Goal: Check status: Check status

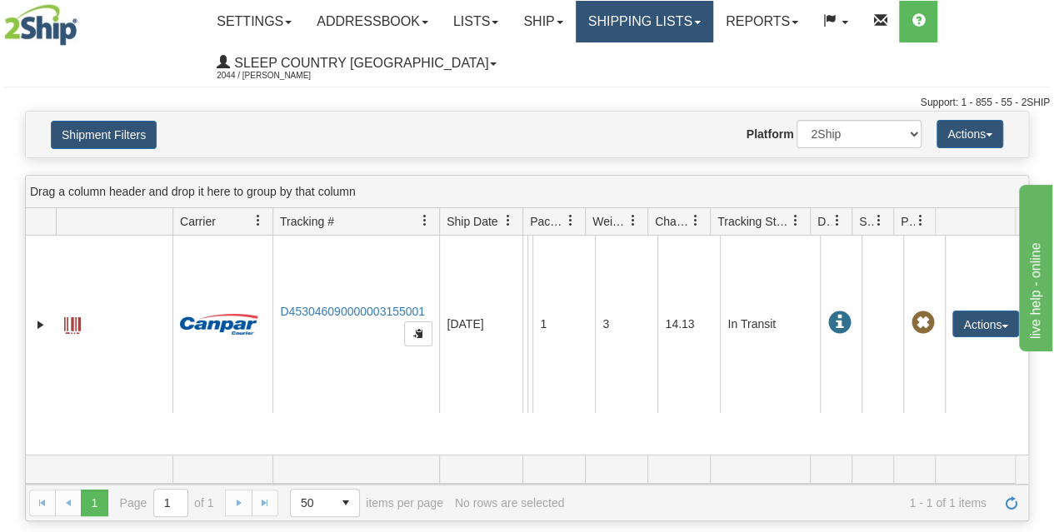
click at [652, 18] on link "Shipping lists" at bounding box center [644, 22] width 137 height 42
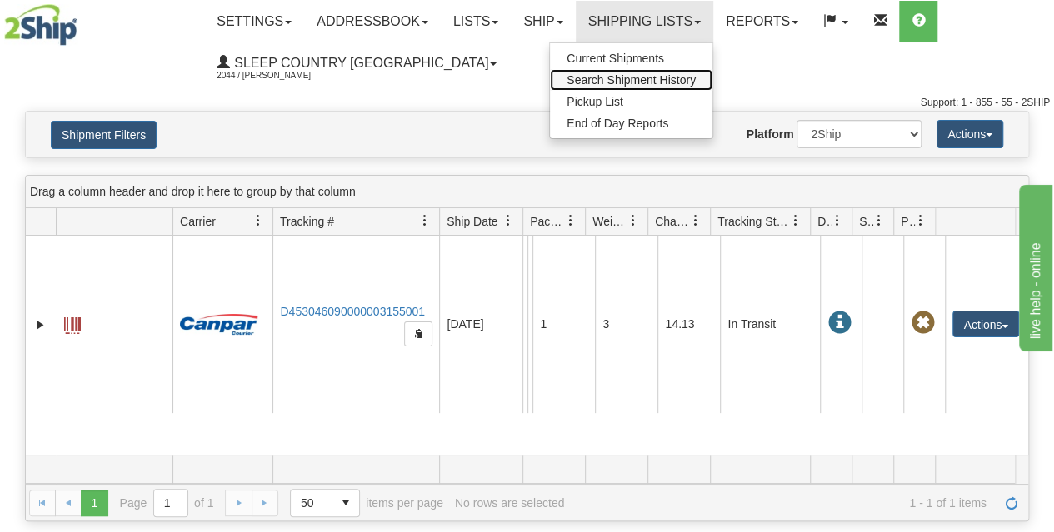
click at [646, 76] on span "Search Shipment History" at bounding box center [630, 79] width 129 height 13
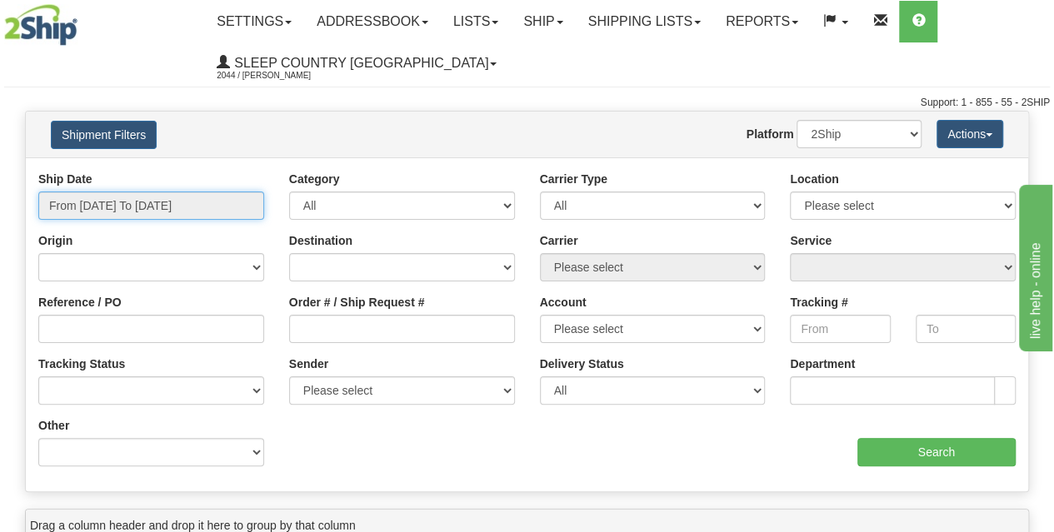
click at [135, 207] on input "From [DATE] To [DATE]" at bounding box center [151, 206] width 226 height 28
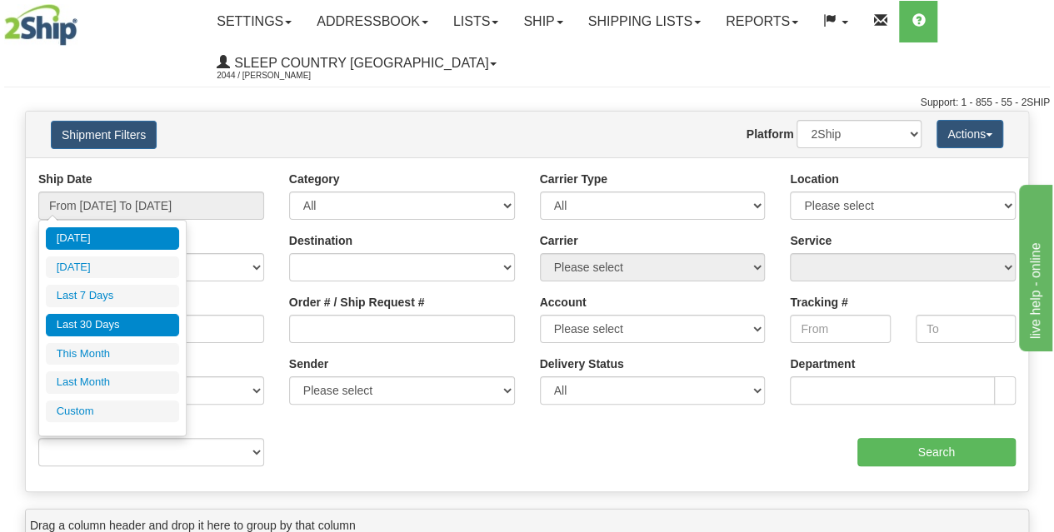
click at [107, 319] on li "Last 30 Days" at bounding box center [112, 325] width 133 height 22
type input "From [DATE] To [DATE]"
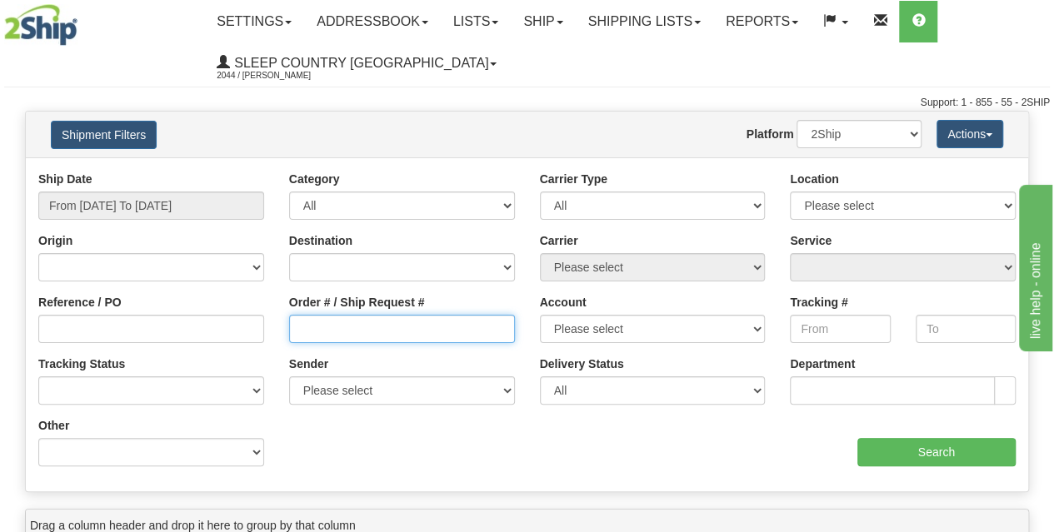
click at [330, 323] on input "Order # / Ship Request #" at bounding box center [402, 329] width 226 height 28
paste input "9000I169298"
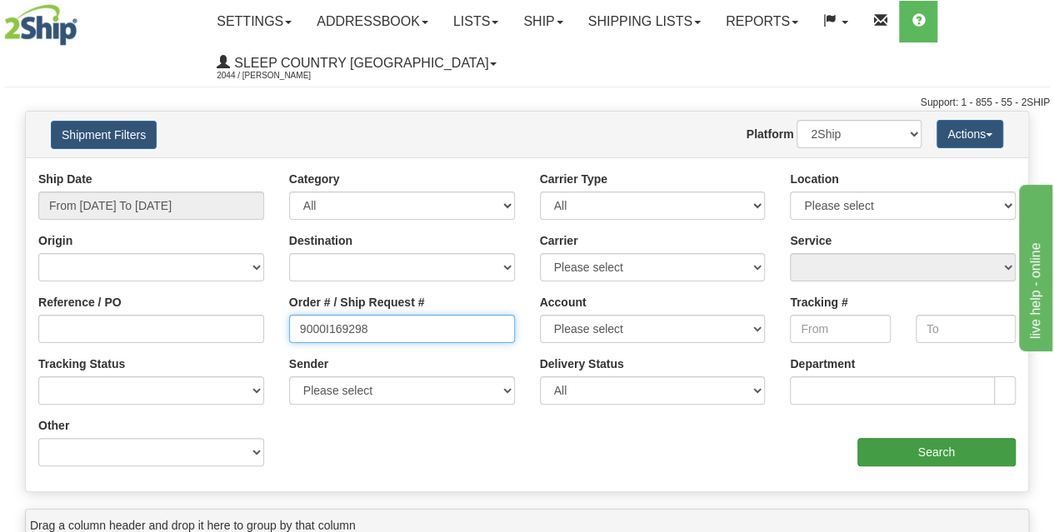
type input "9000I169298"
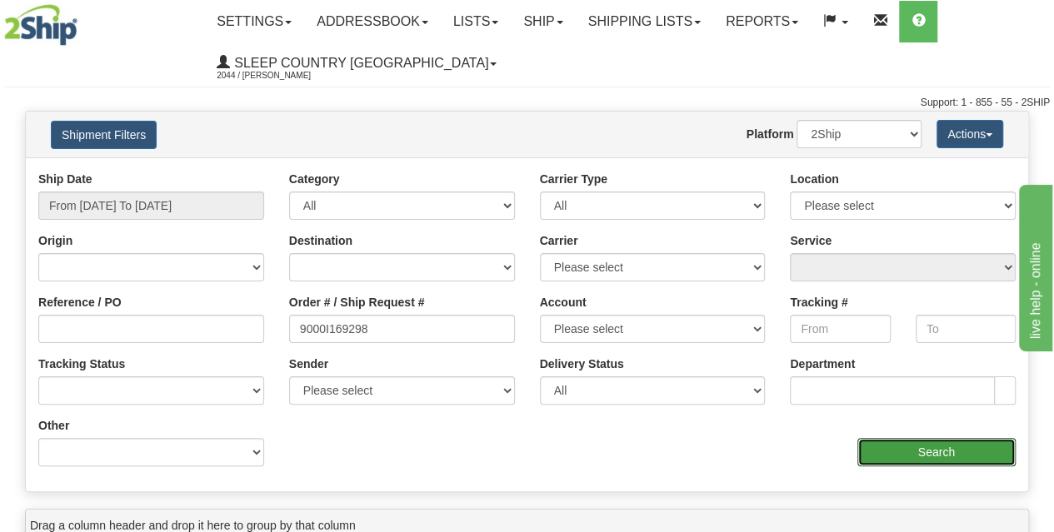
drag, startPoint x: 944, startPoint y: 454, endPoint x: 933, endPoint y: 453, distance: 10.9
click at [942, 454] on input "Search" at bounding box center [936, 452] width 159 height 28
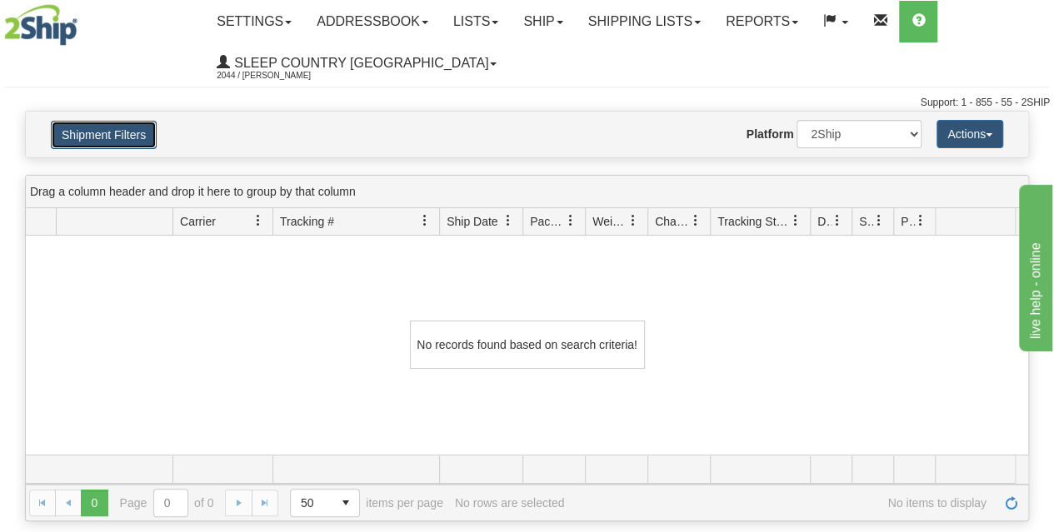
click at [133, 127] on button "Shipment Filters" at bounding box center [104, 135] width 106 height 28
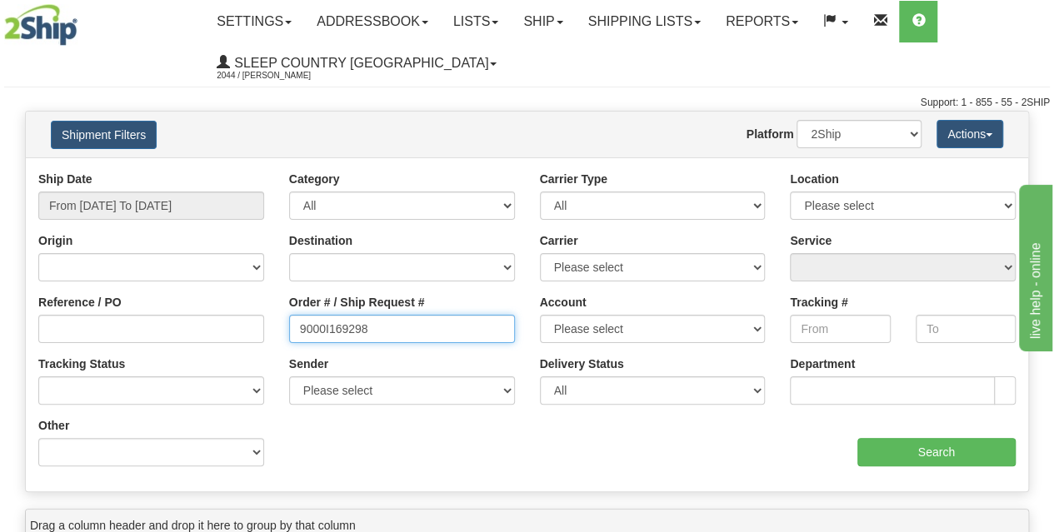
drag, startPoint x: 416, startPoint y: 329, endPoint x: 183, endPoint y: 329, distance: 233.2
click at [187, 171] on div "Reference / PO Order # / Ship Request # 9000I169298 Account Please select [GEOG…" at bounding box center [527, 171] width 1002 height 0
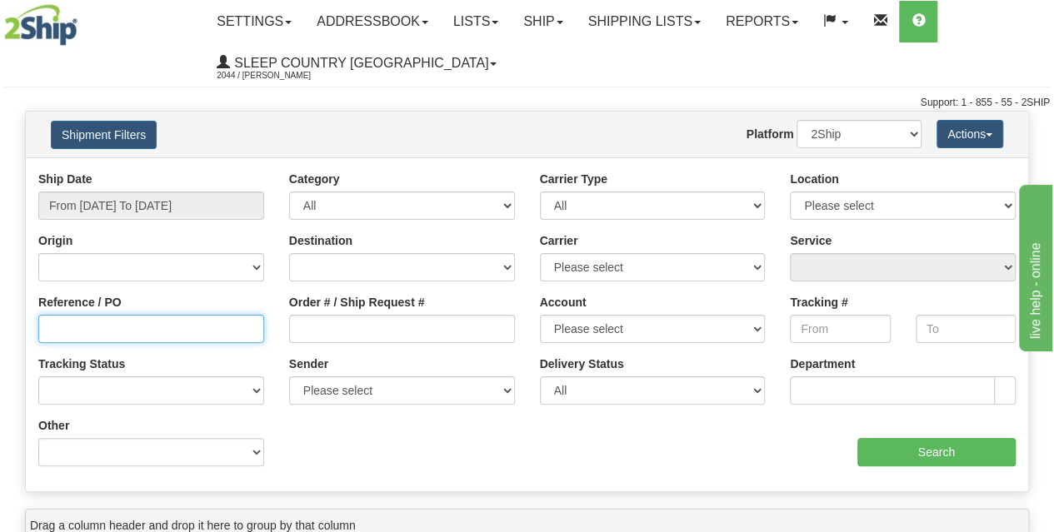
click at [182, 326] on input "Reference / PO" at bounding box center [151, 329] width 226 height 28
type input "1061733"
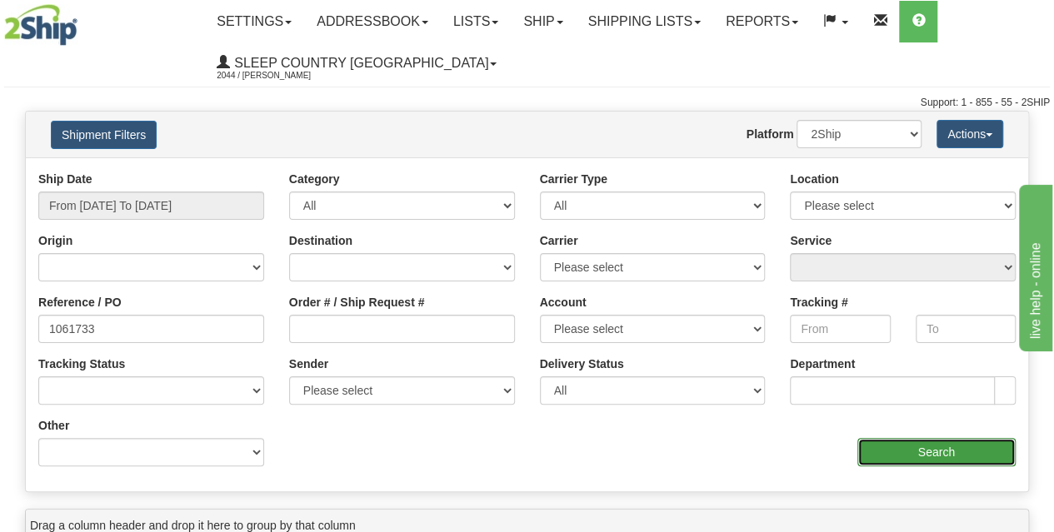
drag, startPoint x: 913, startPoint y: 449, endPoint x: 880, endPoint y: 446, distance: 32.7
click at [911, 448] on input "Search" at bounding box center [936, 452] width 159 height 28
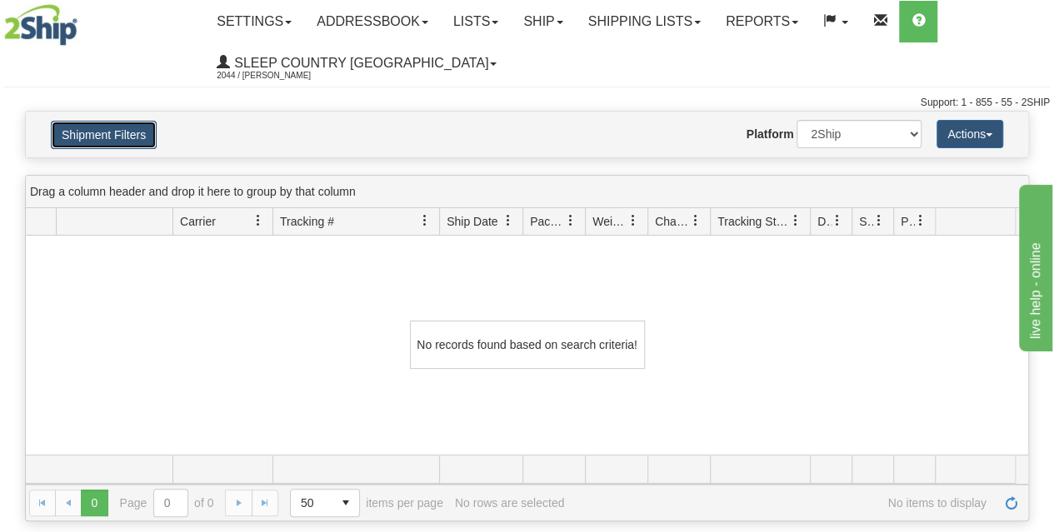
click at [125, 132] on button "Shipment Filters" at bounding box center [104, 135] width 106 height 28
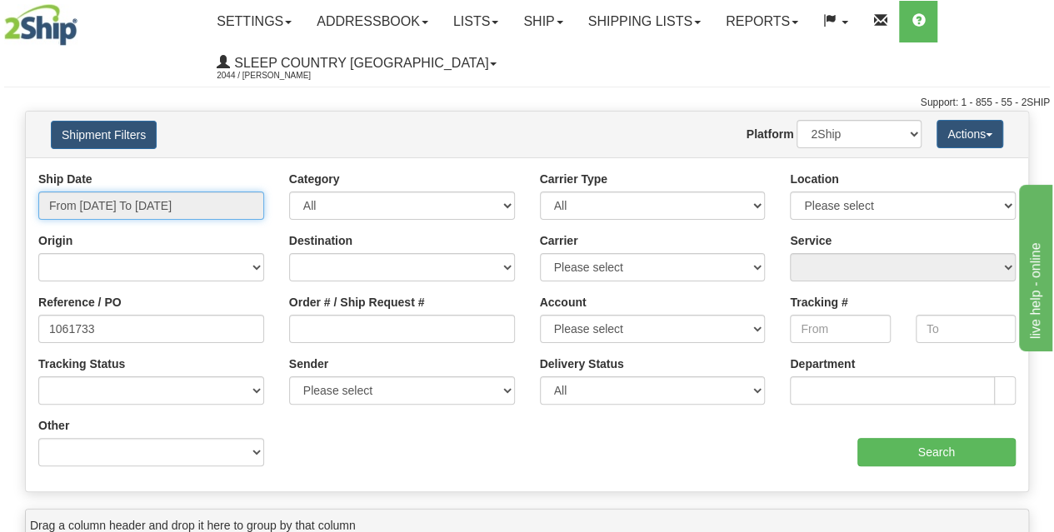
click at [115, 208] on input "From [DATE] To [DATE]" at bounding box center [151, 206] width 226 height 28
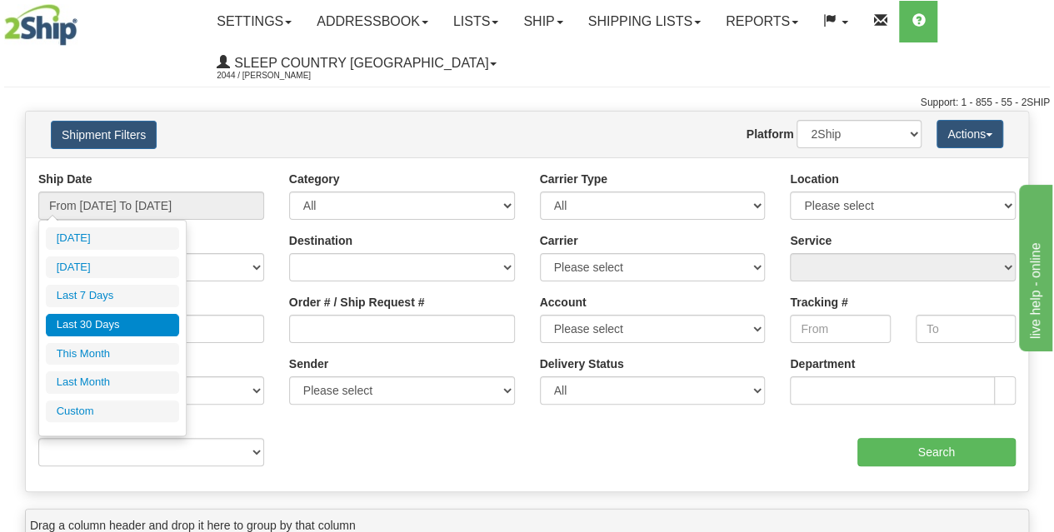
drag, startPoint x: 103, startPoint y: 317, endPoint x: 120, endPoint y: 321, distance: 17.0
click at [103, 317] on li "Last 30 Days" at bounding box center [112, 325] width 133 height 22
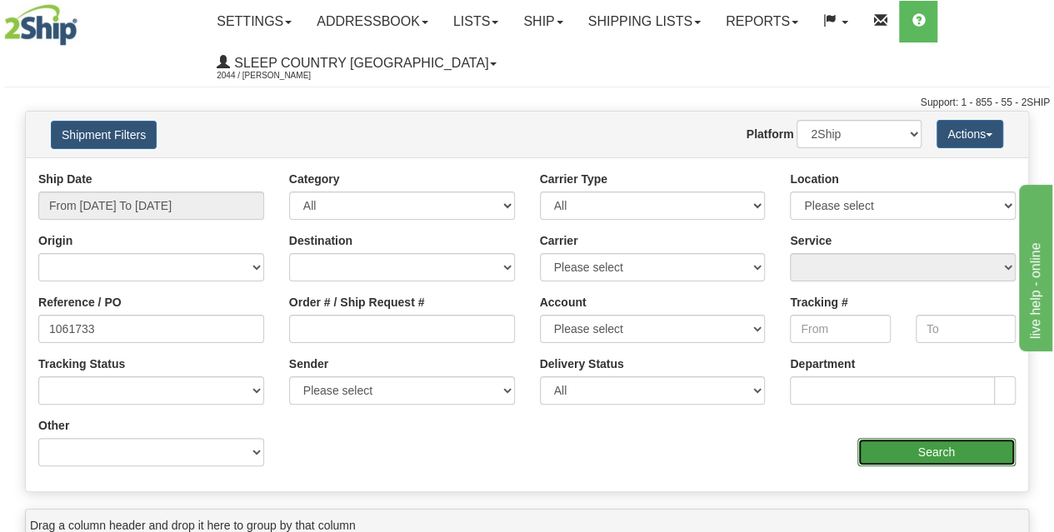
click at [915, 454] on input "Search" at bounding box center [936, 452] width 159 height 28
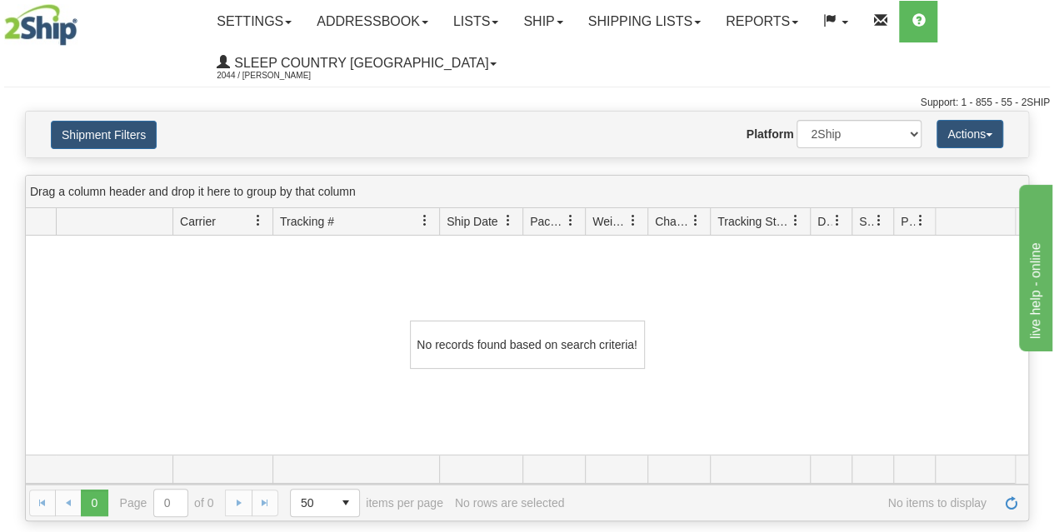
click at [516, 117] on div "Shipment Filters Website Agent Nothing selected Client User Platform 2Ship Impo…" at bounding box center [527, 135] width 1002 height 46
click at [648, 27] on link "Shipping lists" at bounding box center [644, 22] width 137 height 42
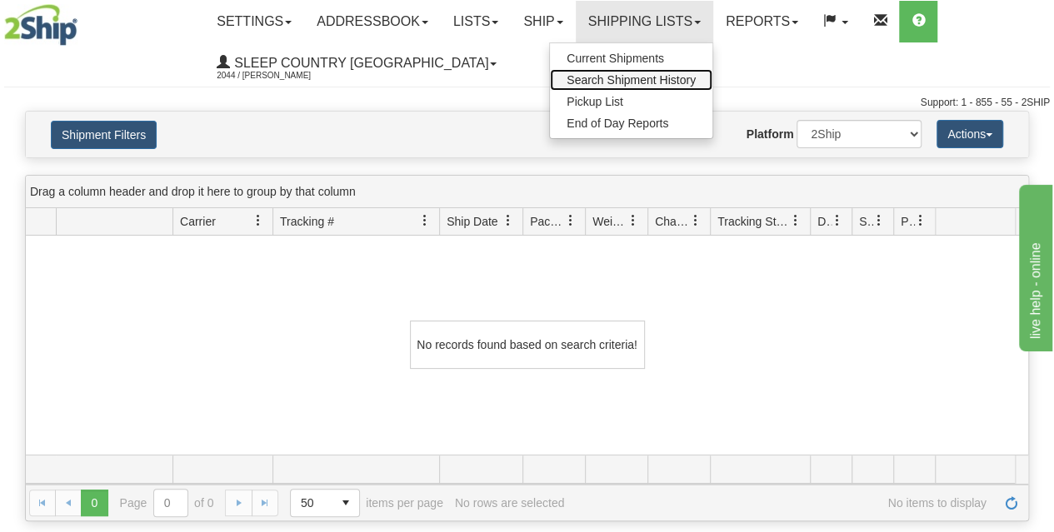
click at [640, 73] on span "Search Shipment History" at bounding box center [630, 79] width 129 height 13
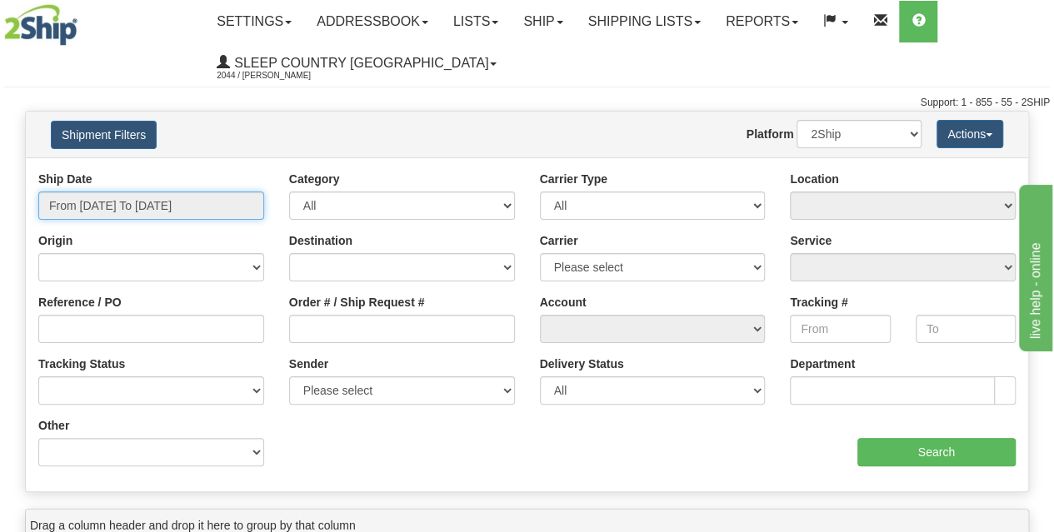
click at [169, 206] on input "From [DATE] To [DATE]" at bounding box center [151, 206] width 226 height 28
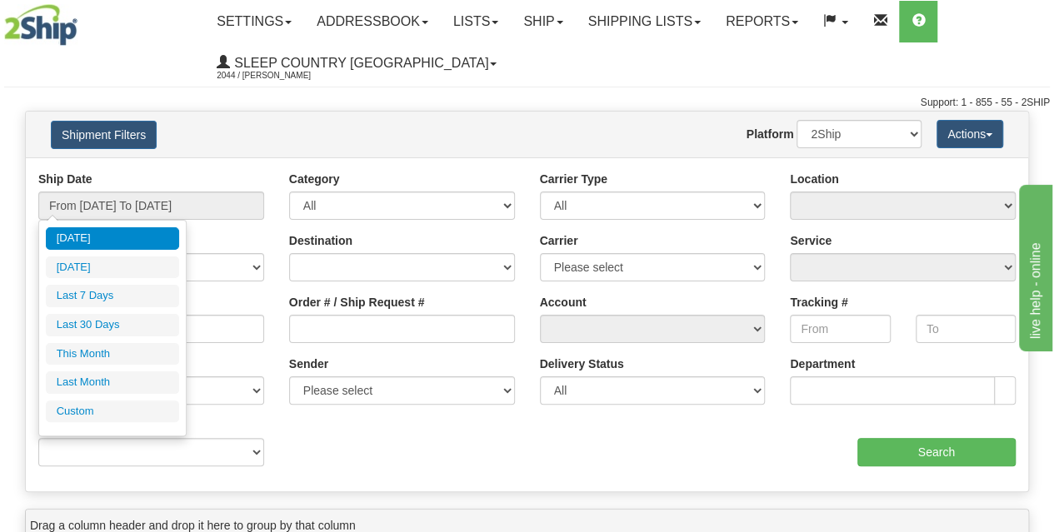
click at [102, 317] on li "Last 30 Days" at bounding box center [112, 325] width 133 height 22
type input "From [DATE] To [DATE]"
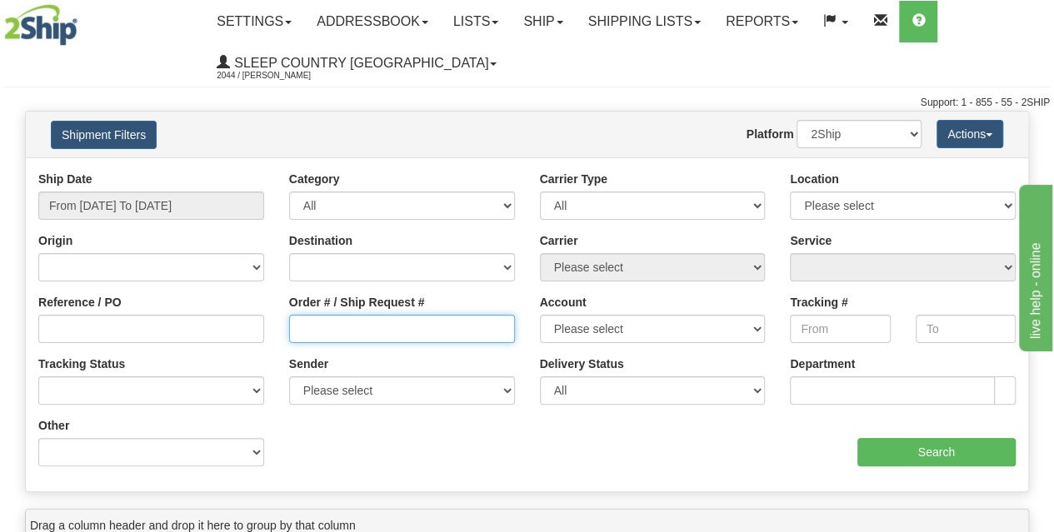
click at [326, 329] on input "Order # / Ship Request #" at bounding box center [402, 329] width 226 height 28
paste input "9002I176055"
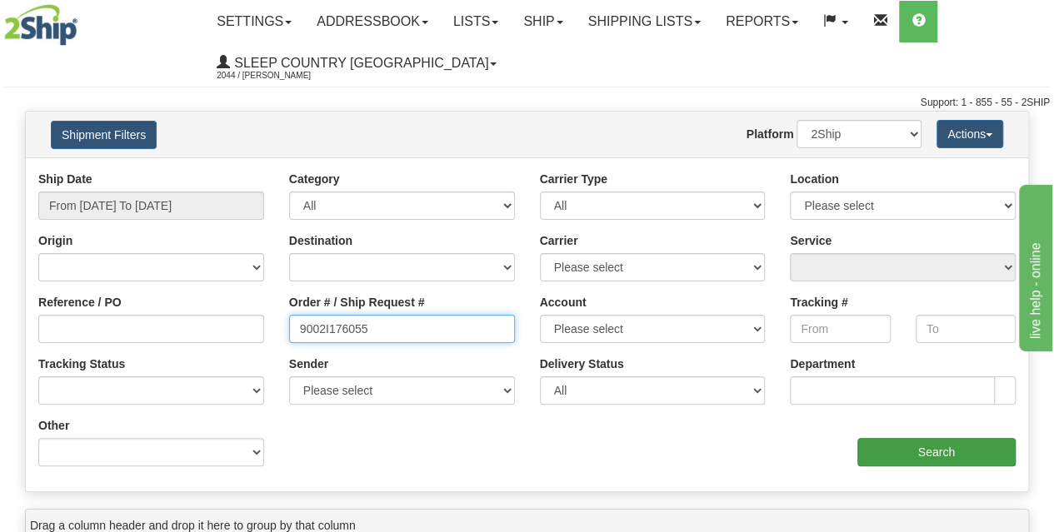
type input "9002I176055"
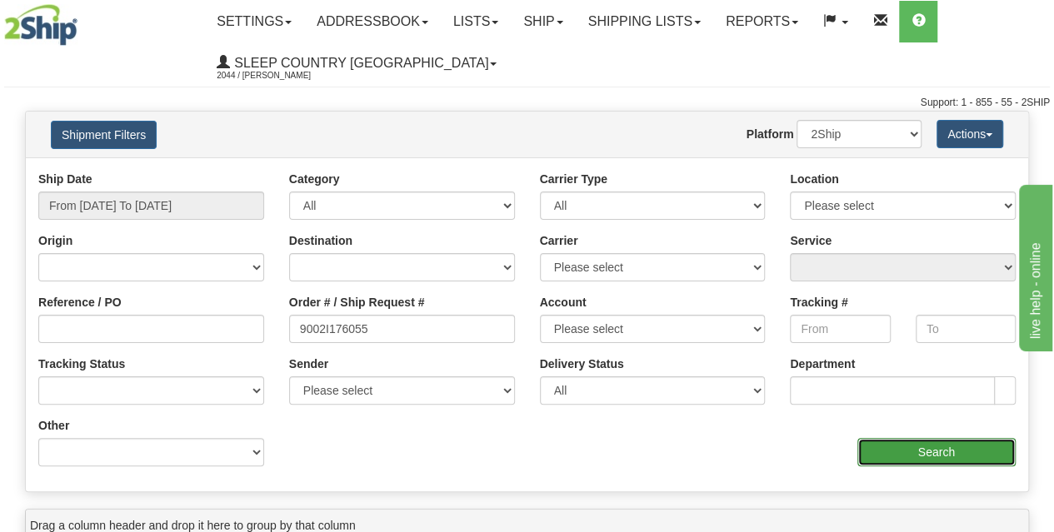
drag, startPoint x: 903, startPoint y: 451, endPoint x: 888, endPoint y: 451, distance: 15.0
click at [902, 451] on input "Search" at bounding box center [936, 452] width 159 height 28
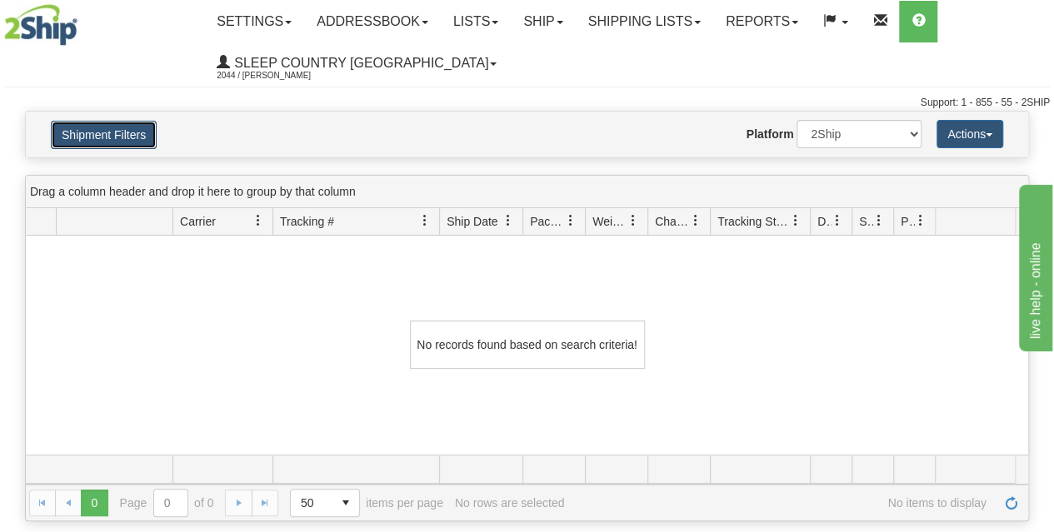
click at [121, 136] on button "Shipment Filters" at bounding box center [104, 135] width 106 height 28
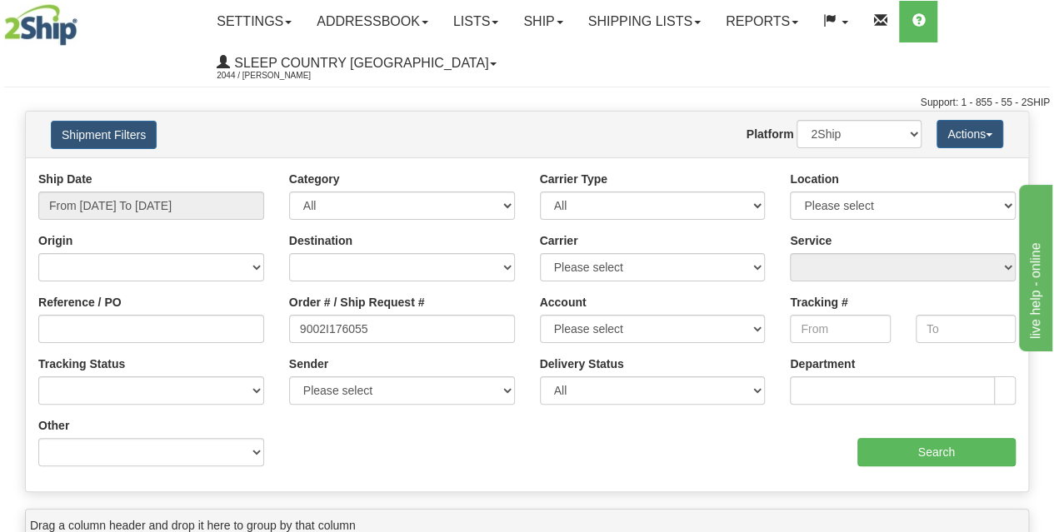
click at [502, 106] on div "Support: 1 - 855 - 55 - 2SHIP" at bounding box center [526, 103] width 1045 height 14
click at [114, 199] on input "From [DATE] To [DATE]" at bounding box center [151, 206] width 226 height 28
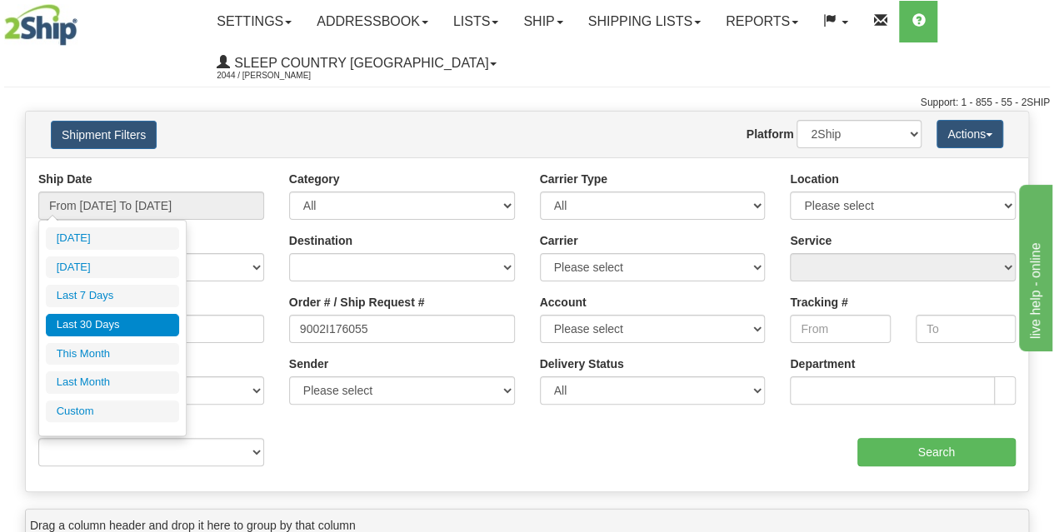
click at [85, 320] on li "Last 30 Days" at bounding box center [112, 325] width 133 height 22
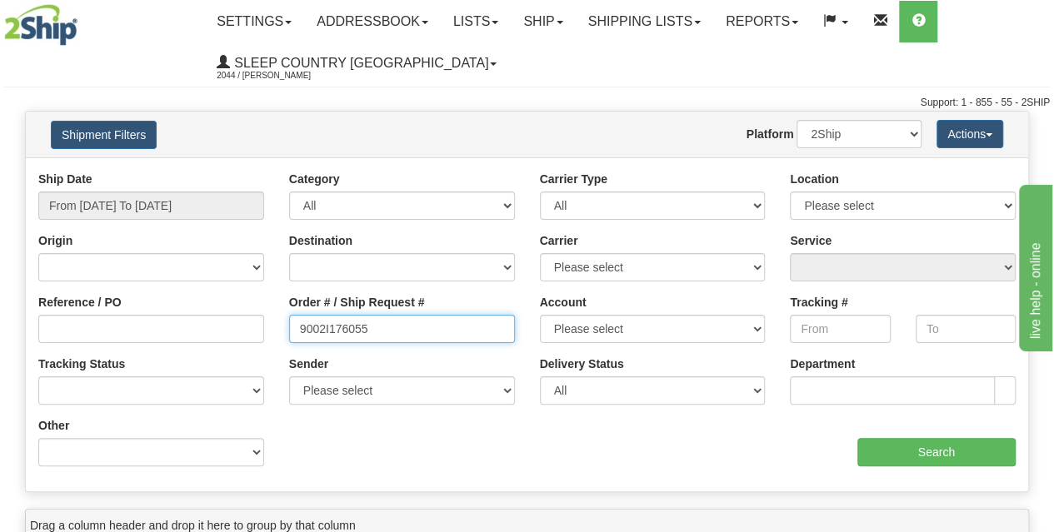
drag, startPoint x: 403, startPoint y: 336, endPoint x: 250, endPoint y: 332, distance: 153.3
click at [252, 171] on div "Reference / PO Order # / Ship Request # 9002I176055 Account Please select Canad…" at bounding box center [527, 171] width 1002 height 0
paste input "502I168754"
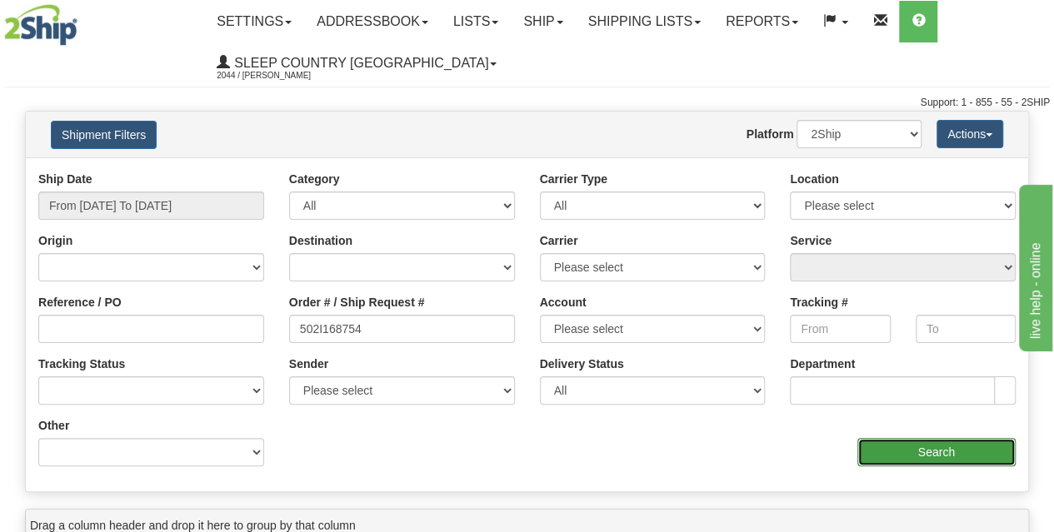
click at [887, 451] on input "Search" at bounding box center [936, 452] width 159 height 28
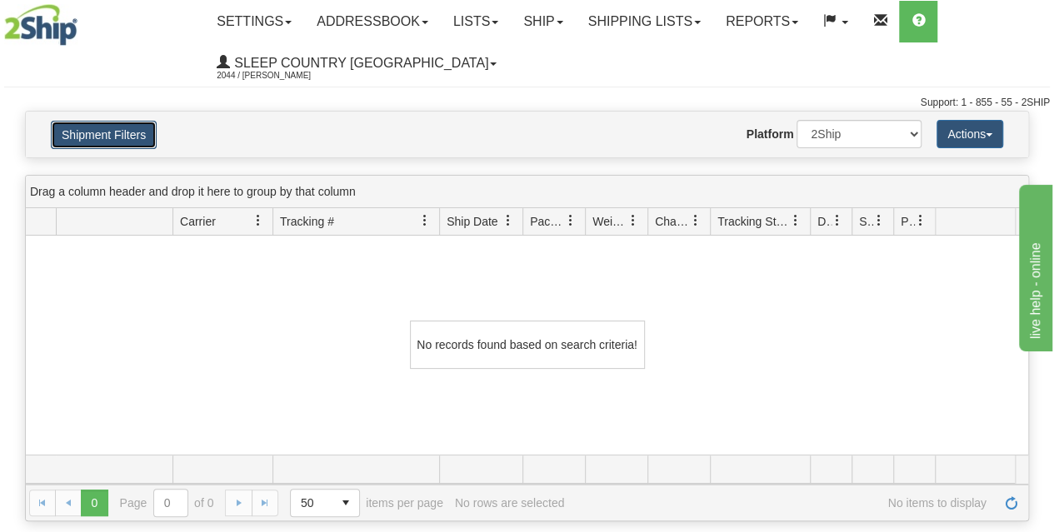
click at [134, 141] on button "Shipment Filters" at bounding box center [104, 135] width 106 height 28
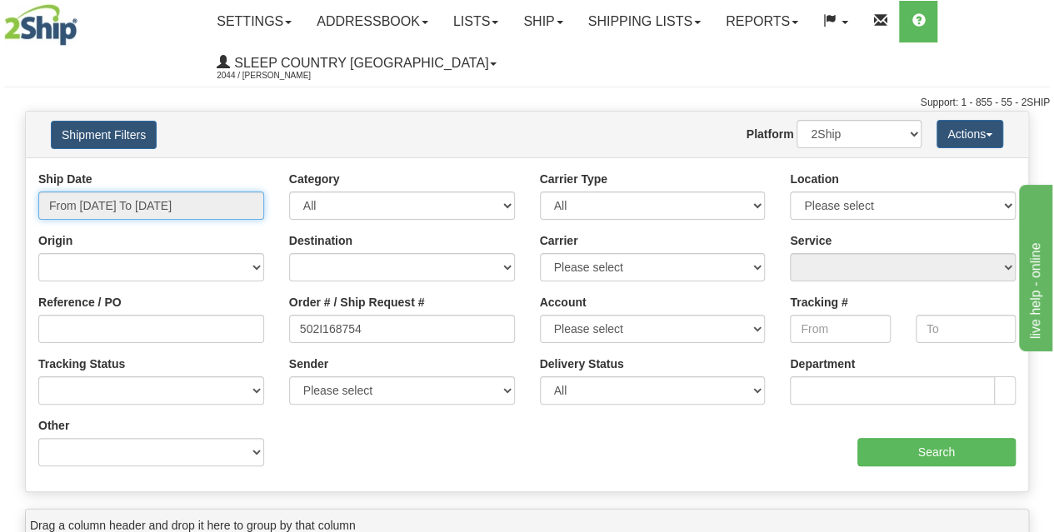
click at [157, 212] on input "From [DATE] To [DATE]" at bounding box center [151, 206] width 226 height 28
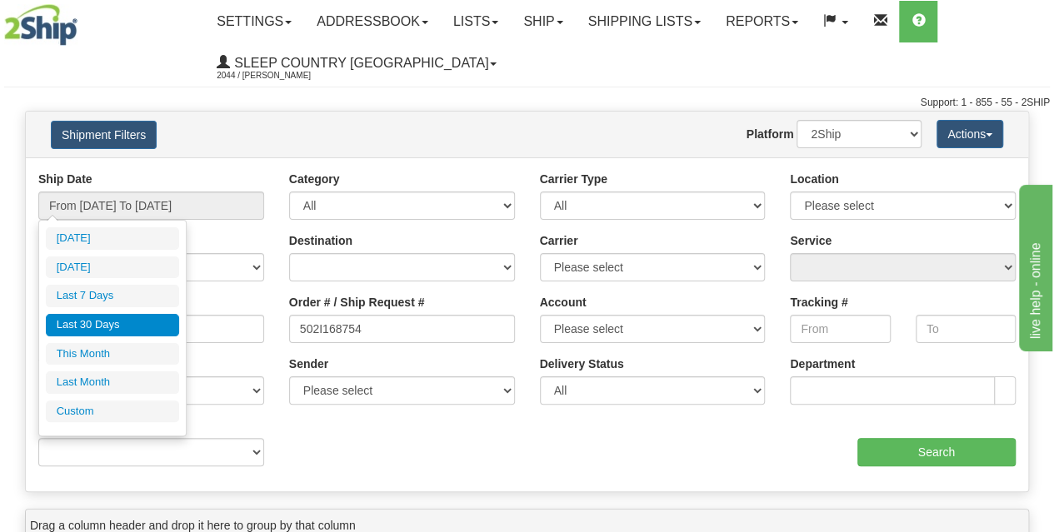
click at [112, 321] on li "Last 30 Days" at bounding box center [112, 325] width 133 height 22
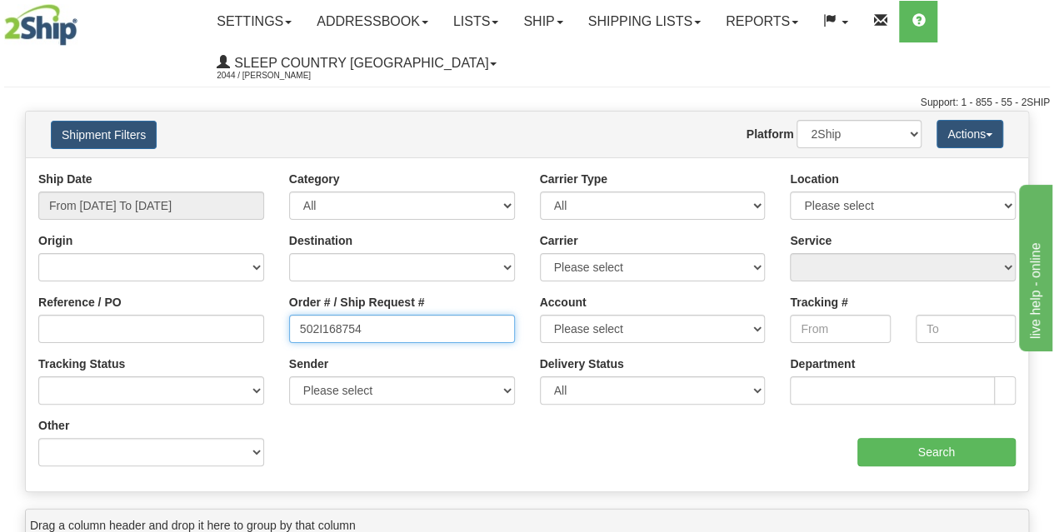
drag, startPoint x: 296, startPoint y: 332, endPoint x: 213, endPoint y: 336, distance: 82.6
click at [213, 171] on div "Reference / PO Order # / Ship Request # 502I168754 Account Please select Canada…" at bounding box center [527, 171] width 1002 height 0
type input "\"
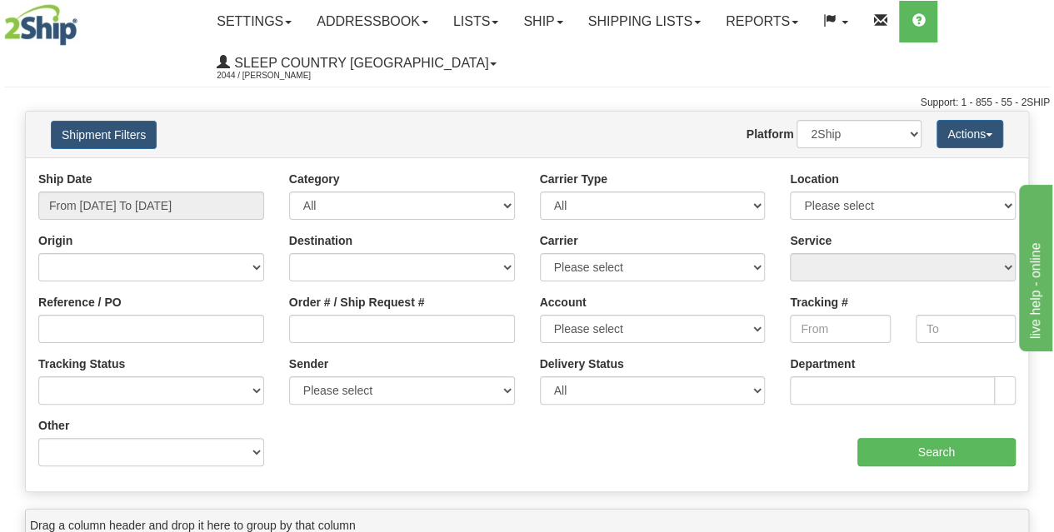
click at [334, 135] on div "Website Agent Nothing selected Client User Platform 2Ship Imported" at bounding box center [568, 134] width 733 height 28
